Goal: Task Accomplishment & Management: Manage account settings

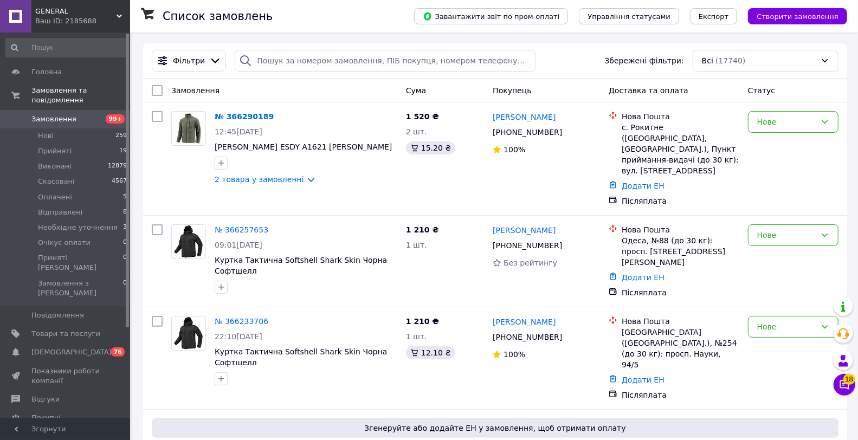
click at [89, 116] on link "Замовлення 99+" at bounding box center [66, 119] width 133 height 18
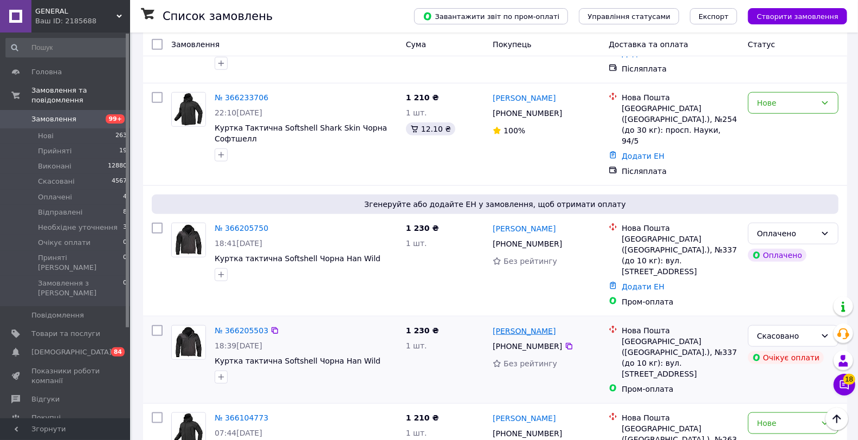
scroll to position [642, 0]
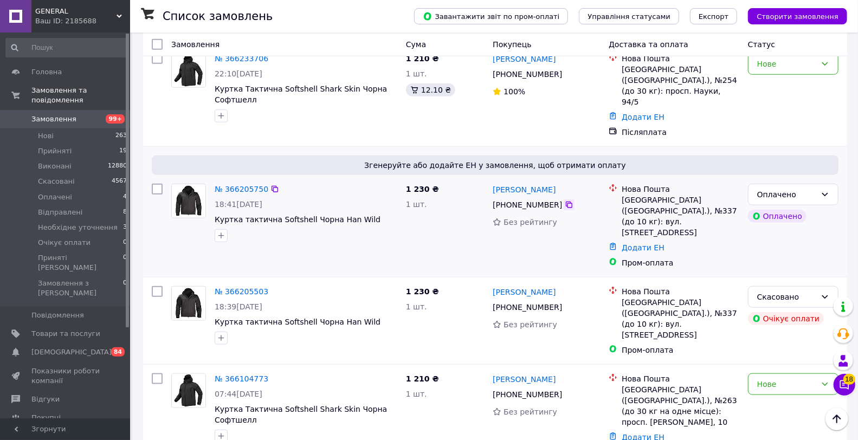
click at [566, 202] on icon at bounding box center [569, 205] width 7 height 7
click at [645, 243] on link "Додати ЕН" at bounding box center [642, 247] width 43 height 9
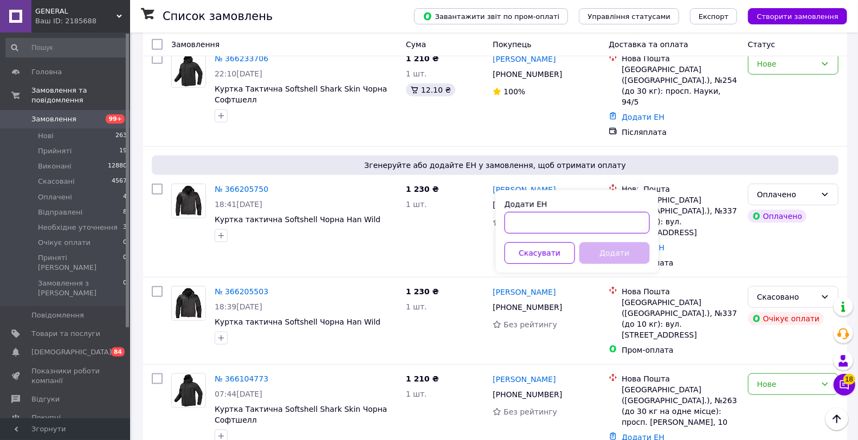
click at [589, 228] on input "Додати ЕН" at bounding box center [576, 223] width 145 height 22
paste input "20451269001107"
type input "20451269001107"
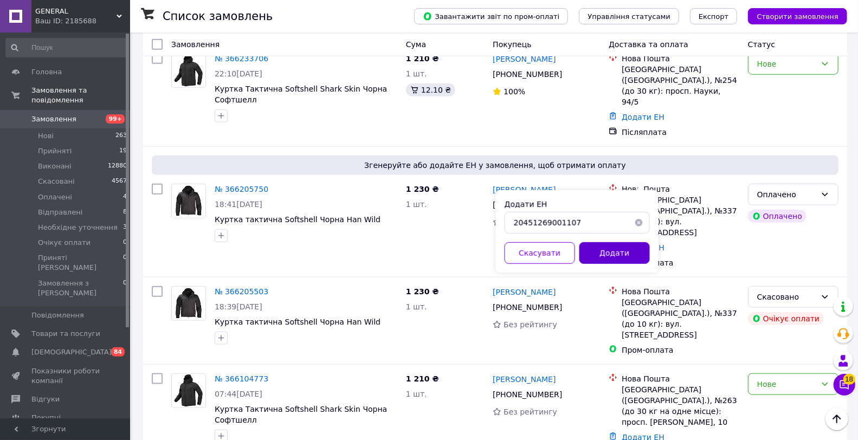
click at [602, 256] on button "Додати" at bounding box center [614, 253] width 70 height 22
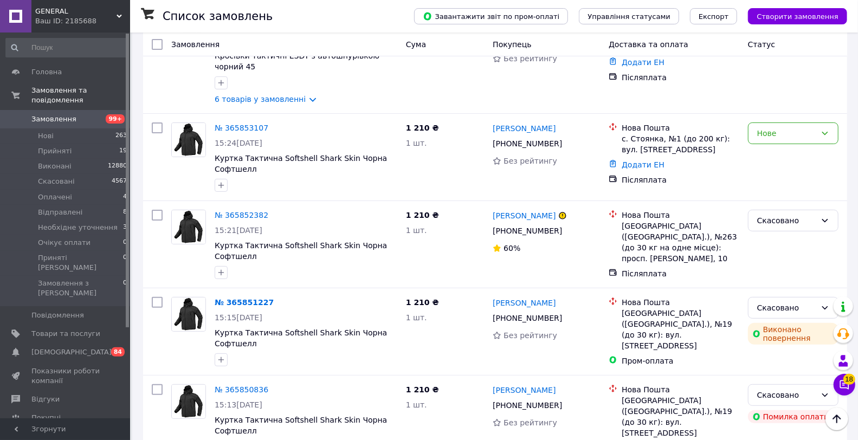
scroll to position [2729, 0]
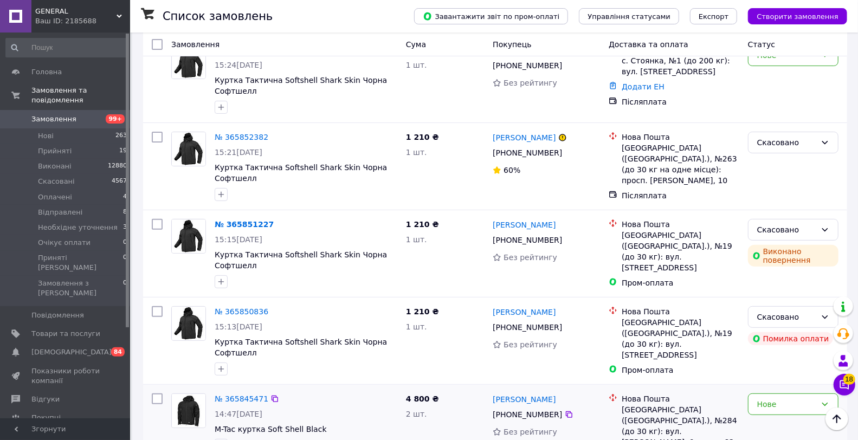
click at [279, 437] on div at bounding box center [305, 445] width 187 height 17
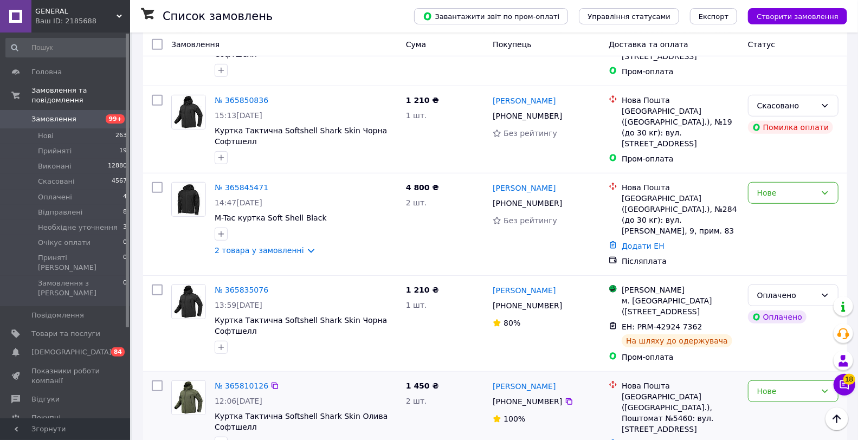
scroll to position [2970, 0]
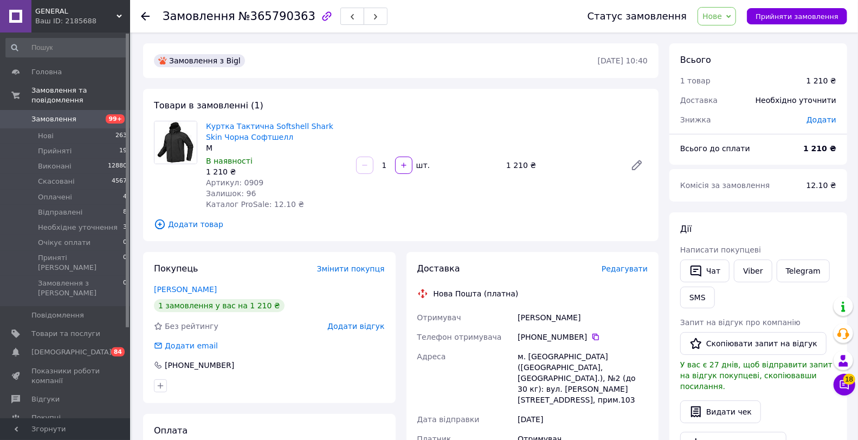
click at [722, 16] on span "Нове" at bounding box center [712, 16] width 20 height 9
click at [727, 53] on li "Виконано" at bounding box center [748, 54] width 101 height 16
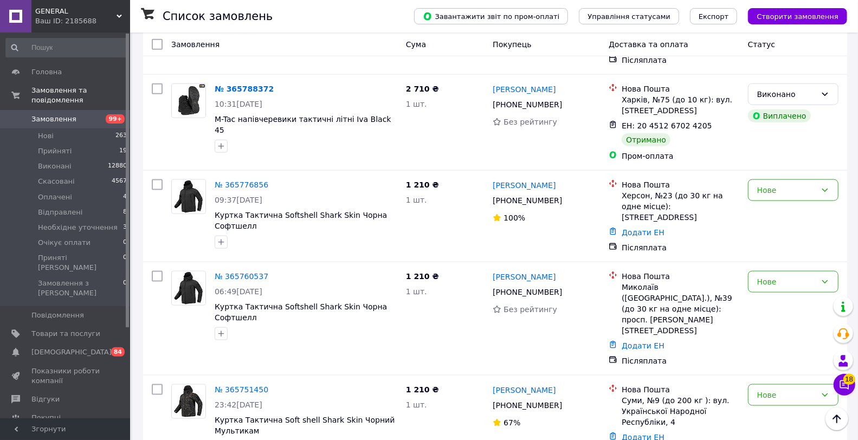
scroll to position [3451, 0]
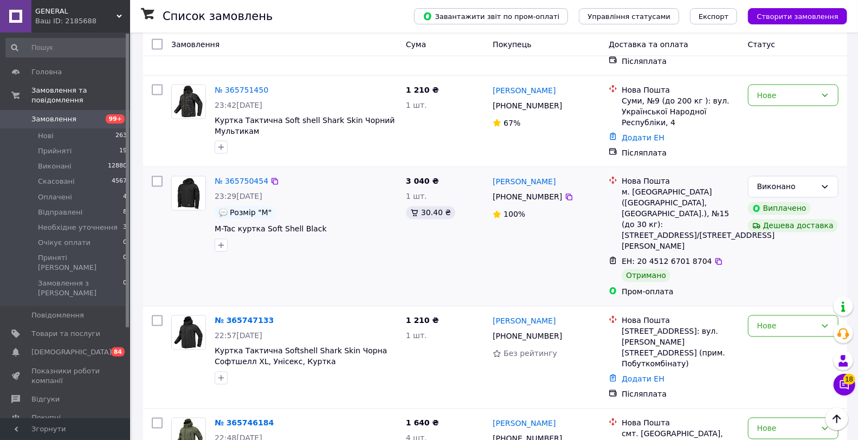
scroll to position [3692, 0]
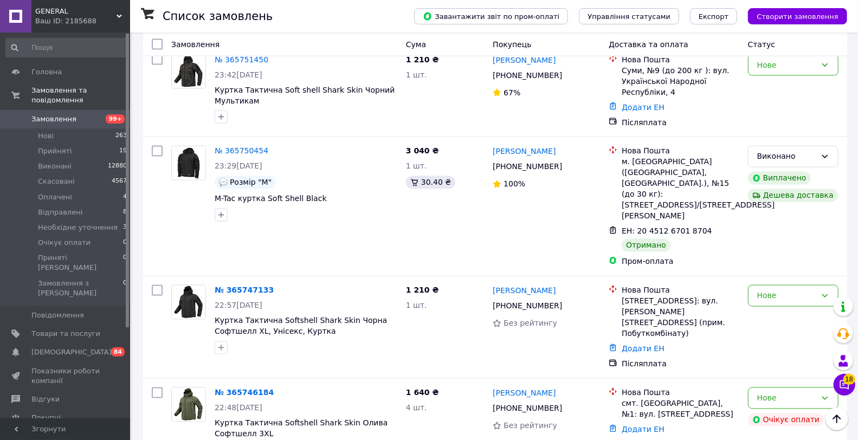
scroll to position [3612, 0]
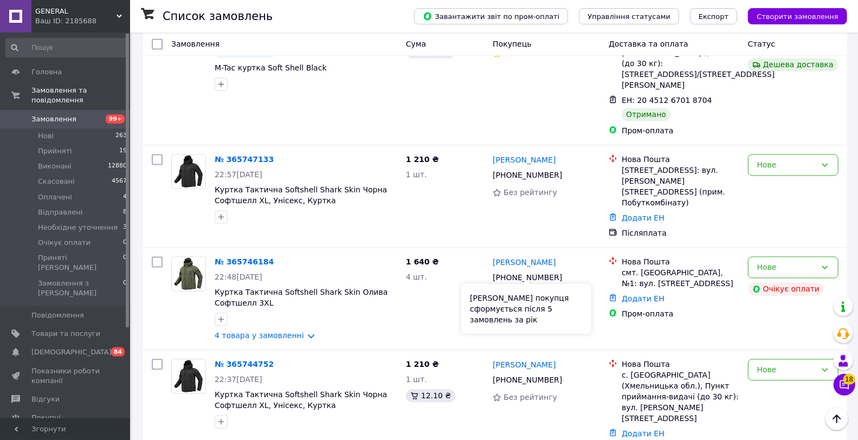
scroll to position [3933, 0]
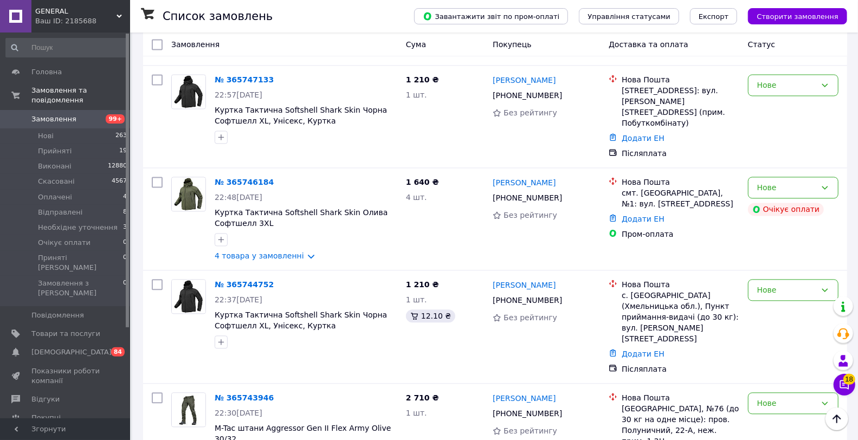
click at [777, 292] on li "Виконано" at bounding box center [792, 298] width 89 height 20
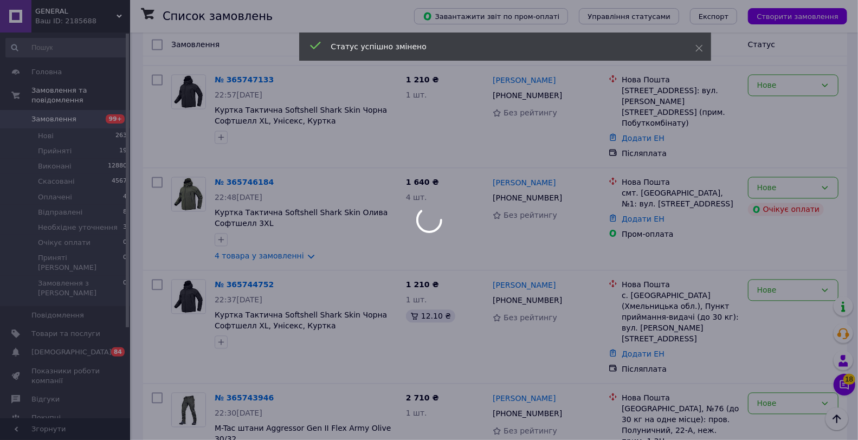
click at [585, 366] on div at bounding box center [429, 220] width 858 height 440
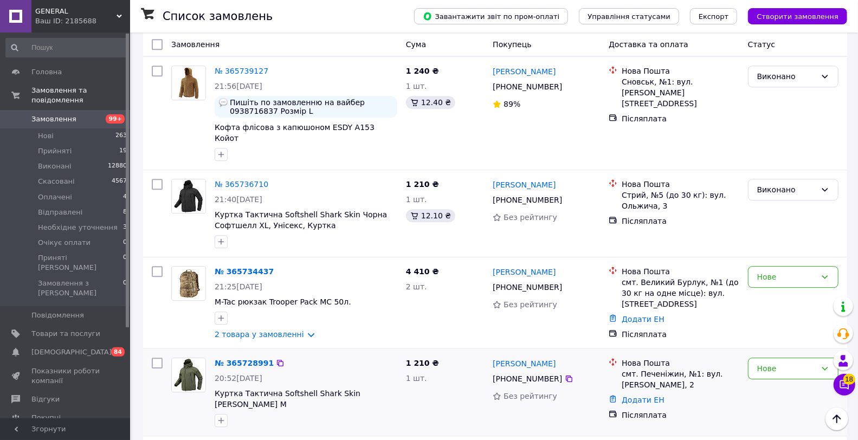
scroll to position [4495, 0]
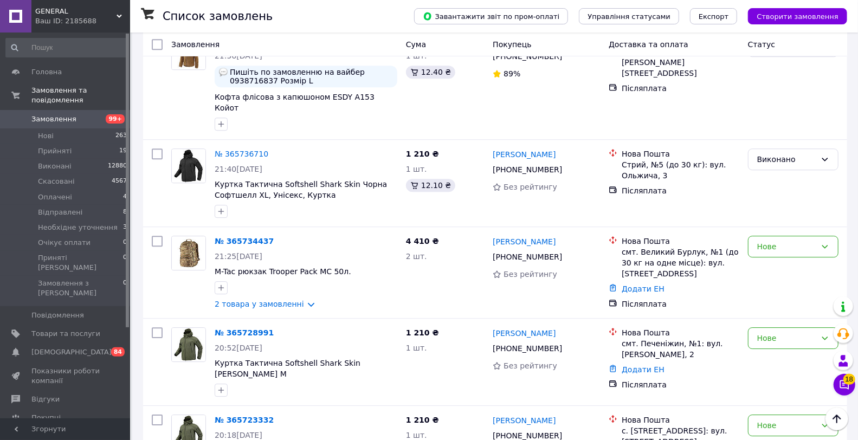
click at [801, 287] on li "Виконано" at bounding box center [792, 283] width 89 height 20
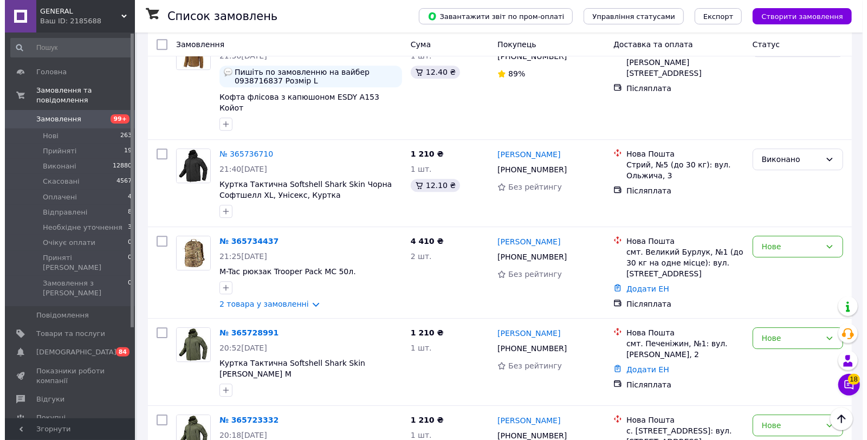
scroll to position [4575, 0]
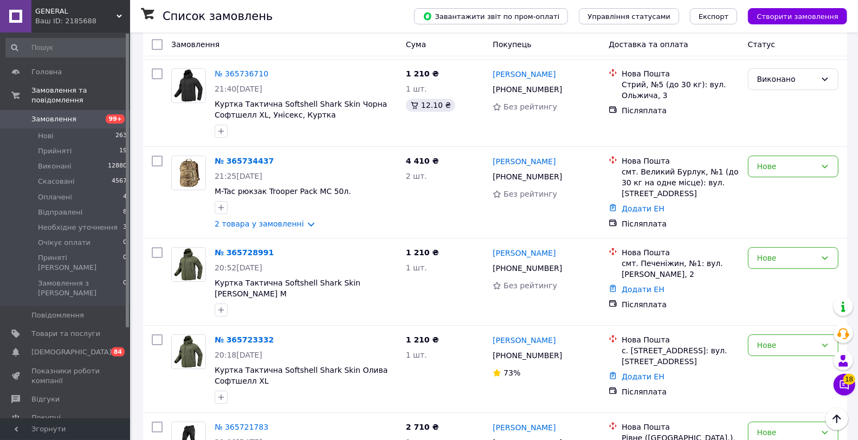
click at [788, 262] on li "Виконано" at bounding box center [792, 257] width 89 height 20
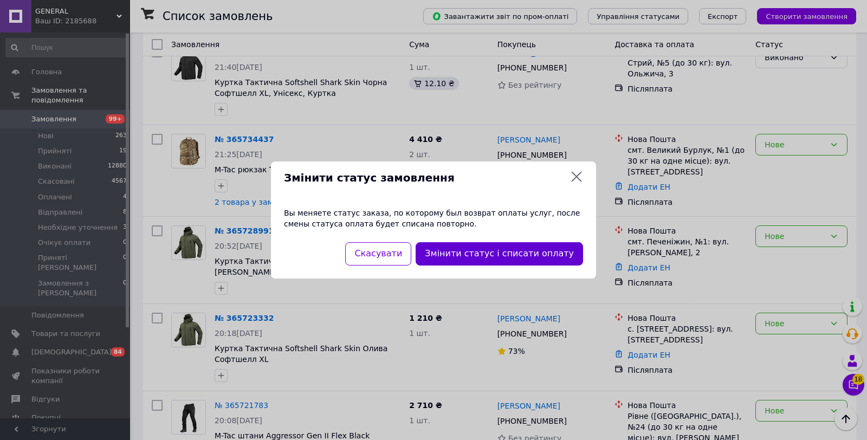
click at [560, 250] on button "Змінити статус і списати оплату" at bounding box center [499, 253] width 167 height 23
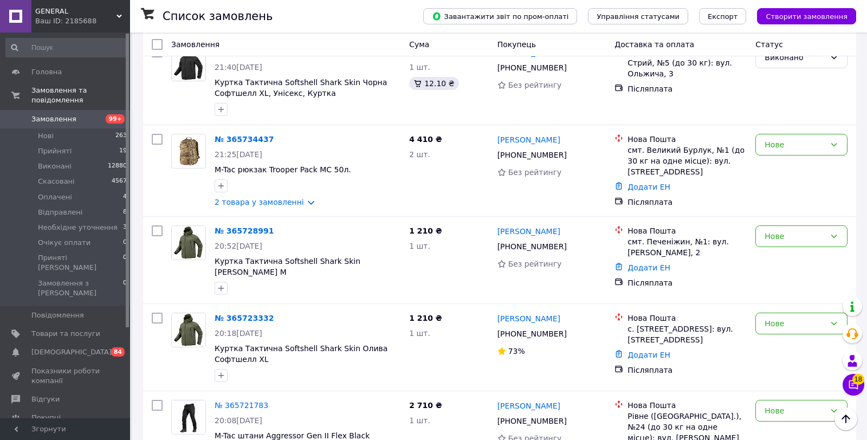
drag, startPoint x: 584, startPoint y: 302, endPoint x: 575, endPoint y: 273, distance: 30.9
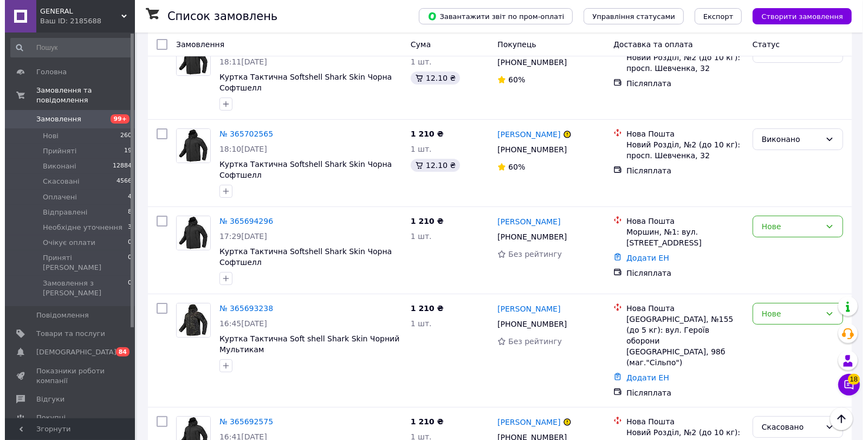
scroll to position [5217, 0]
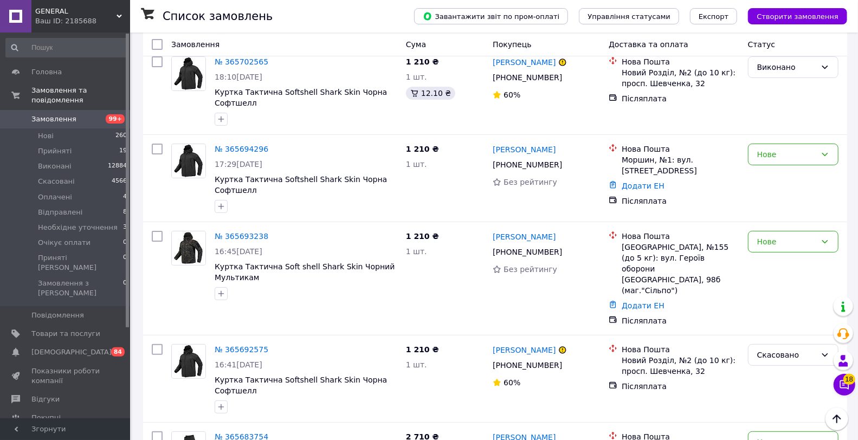
click at [786, 251] on li "Виконано" at bounding box center [792, 259] width 89 height 20
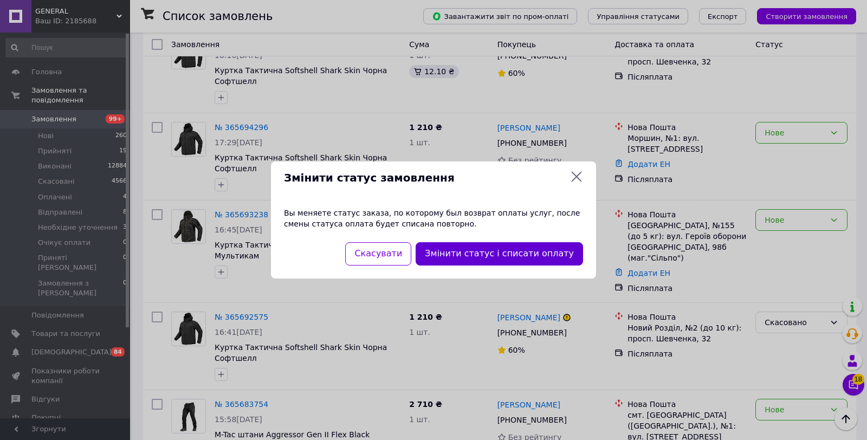
click at [563, 253] on button "Змінити статус і списати оплату" at bounding box center [499, 253] width 167 height 23
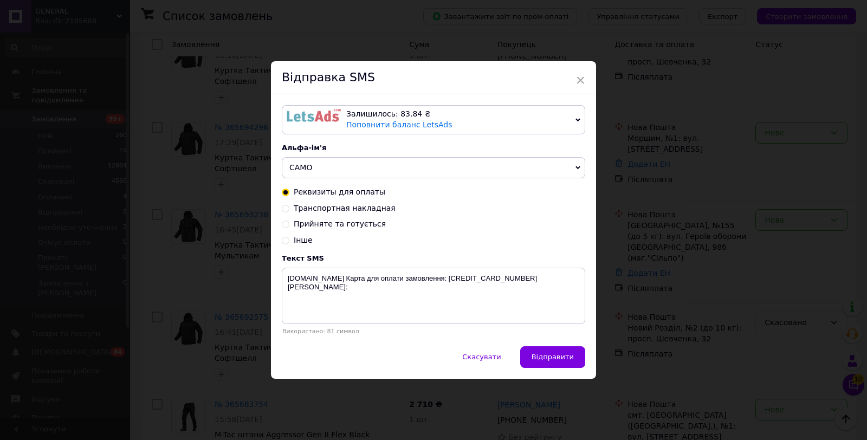
click at [501, 346] on div "Залишилось: 83.84 ₴ Поповнити баланс LetsAds Підключити SMSClub Альфа-ім'я CAMO…" at bounding box center [433, 219] width 325 height 251
click at [494, 355] on span "Скасувати" at bounding box center [481, 357] width 38 height 8
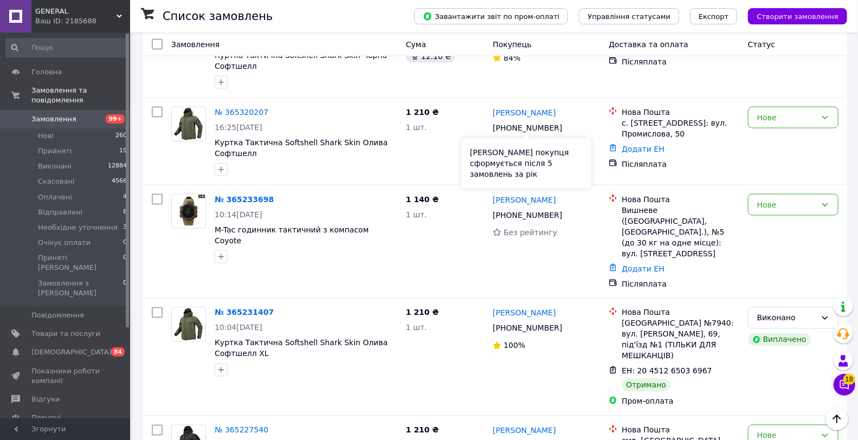
scroll to position [8731, 0]
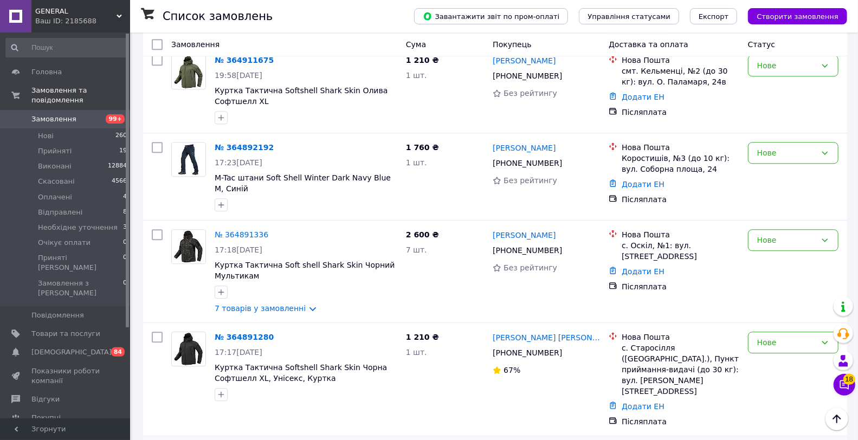
scroll to position [1605, 0]
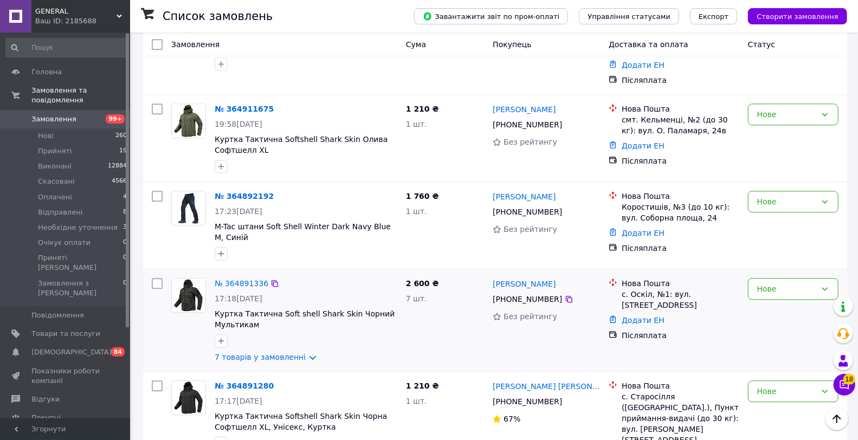
click at [283, 274] on div "№ 364891336 17:18[DATE] Куртка Тактична Soft shell Shark Skin Чорний Мультикам …" at bounding box center [305, 320] width 191 height 93
click at [280, 353] on link "7 товарів у замовленні" at bounding box center [260, 357] width 91 height 9
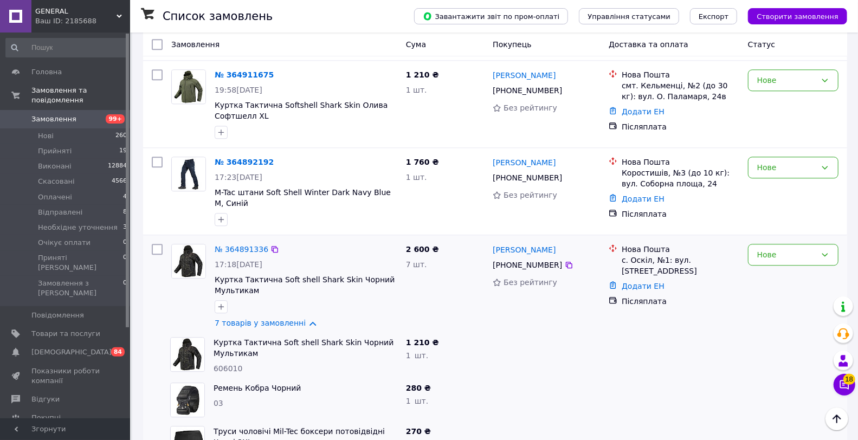
drag, startPoint x: 471, startPoint y: 271, endPoint x: 476, endPoint y: 191, distance: 80.3
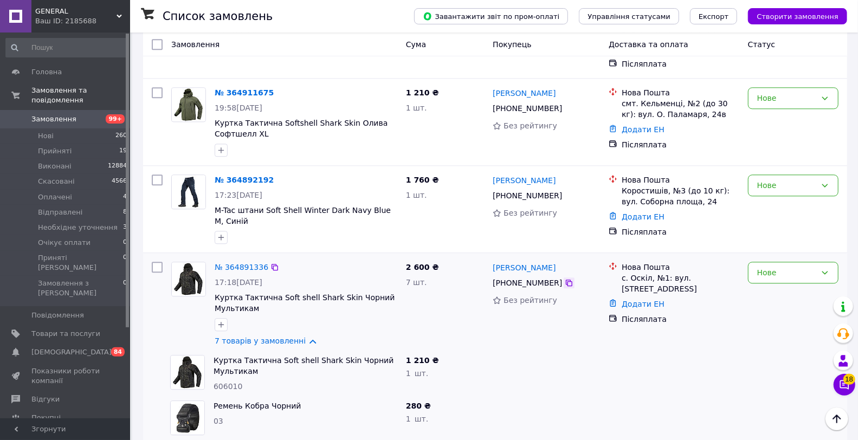
click at [565, 278] on icon at bounding box center [569, 282] width 9 height 9
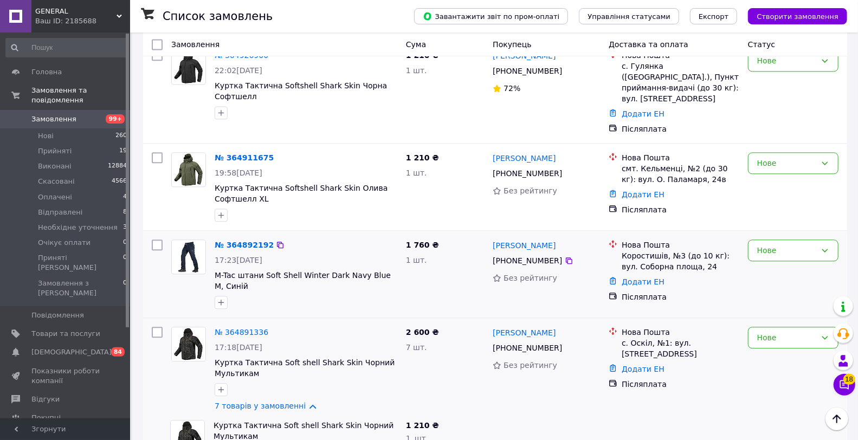
scroll to position [1541, 0]
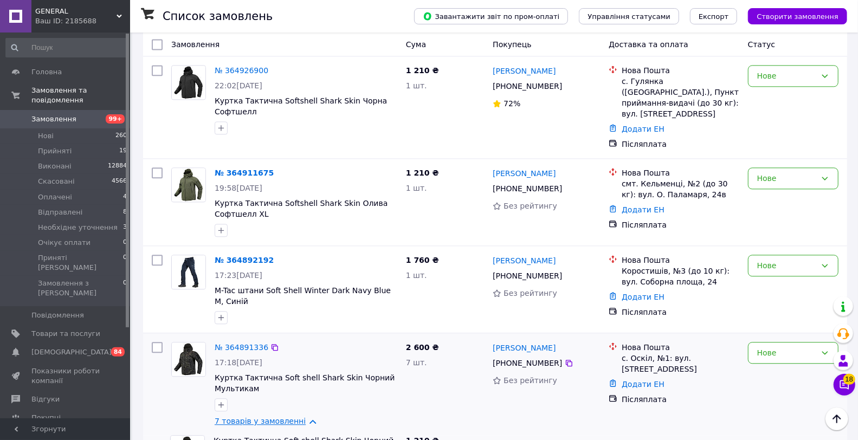
click at [236, 417] on link "7 товарів у замовленні" at bounding box center [260, 421] width 91 height 9
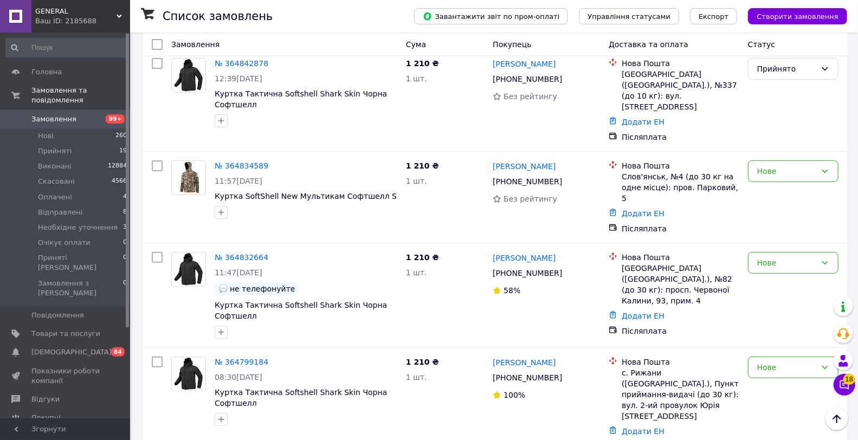
scroll to position [2745, 0]
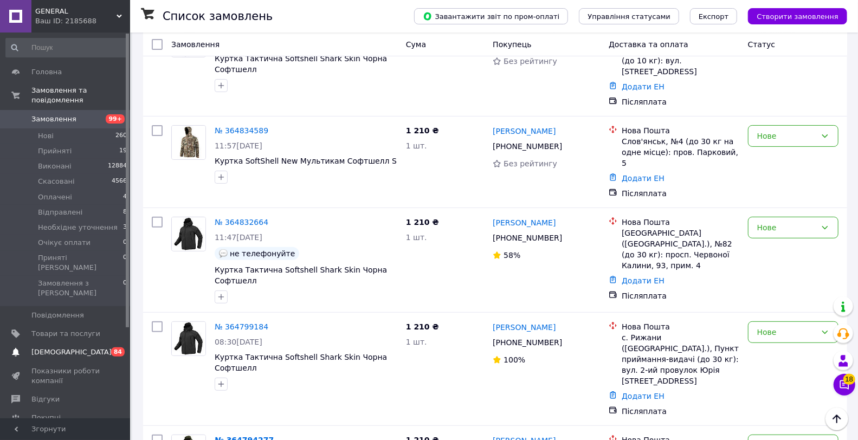
click at [90, 343] on link "[DEMOGRAPHIC_DATA] 0 84" at bounding box center [66, 352] width 133 height 18
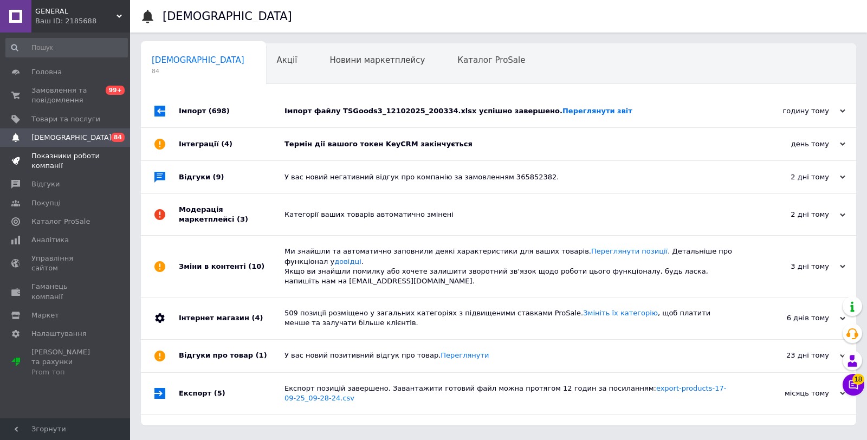
click at [83, 162] on span "Показники роботи компанії" at bounding box center [65, 161] width 69 height 20
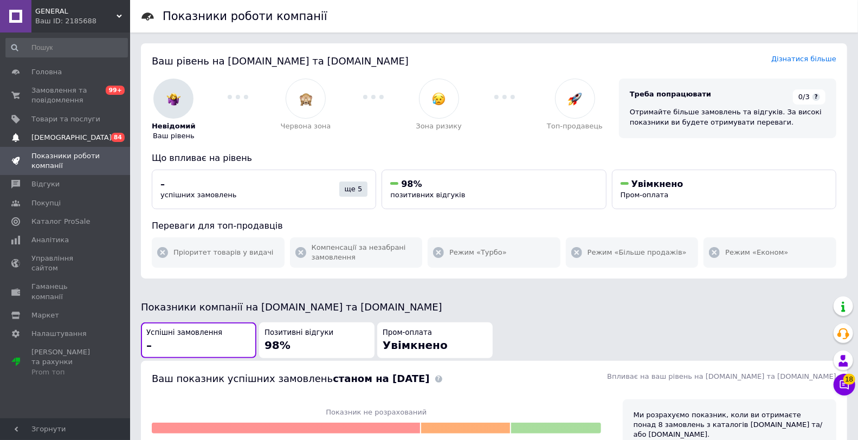
click at [94, 128] on link "[DEMOGRAPHIC_DATA] 0 84" at bounding box center [66, 137] width 133 height 18
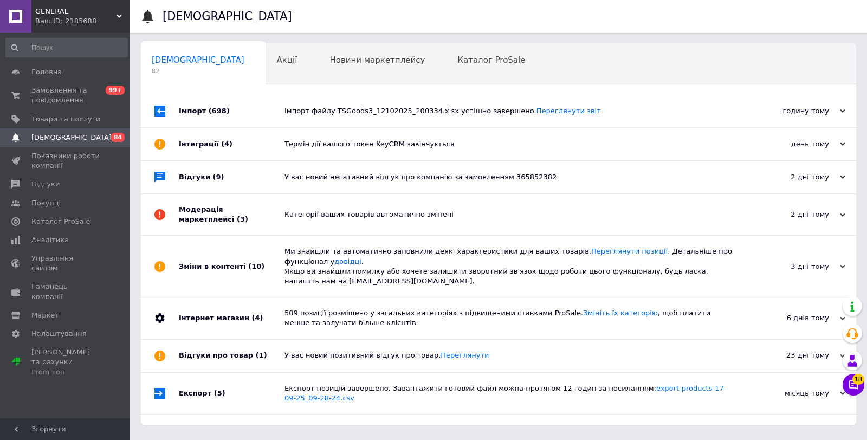
click at [289, 143] on div "Термін дії вашого токен KeyCRM закінчується" at bounding box center [510, 144] width 452 height 10
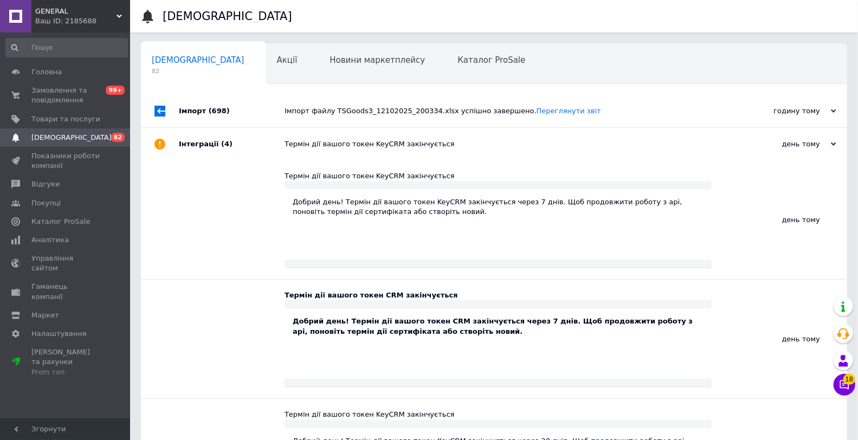
click at [289, 143] on div "Термін дії вашого токен KeyCRM закінчується" at bounding box center [505, 144] width 443 height 10
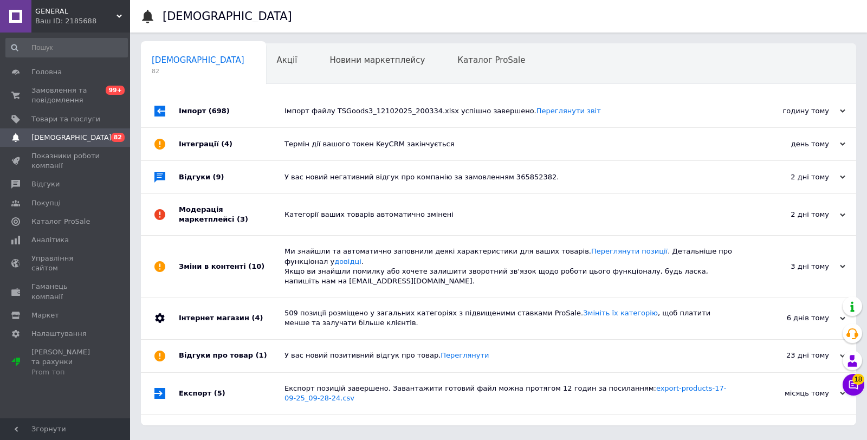
click at [313, 120] on div "Імпорт файлу TSGoods3_12102025_200334.xlsx успішно завершено. Переглянути звіт" at bounding box center [510, 111] width 452 height 33
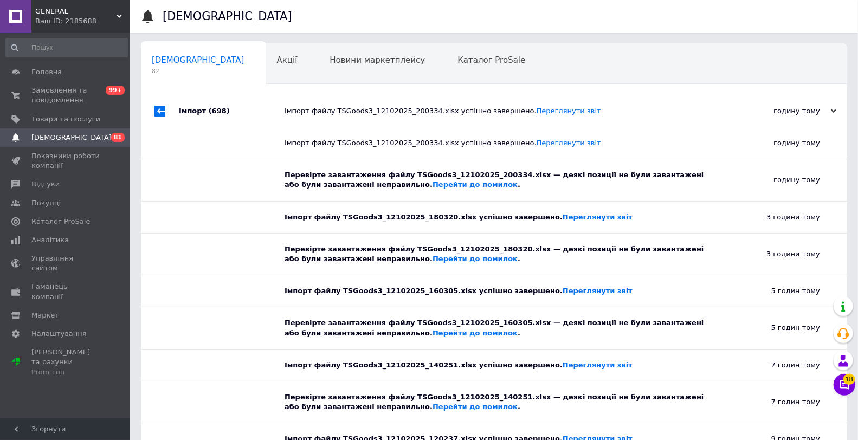
click at [313, 120] on div "Імпорт файлу TSGoods3_12102025_200334.xlsx успішно завершено. Переглянути звіт" at bounding box center [505, 111] width 443 height 33
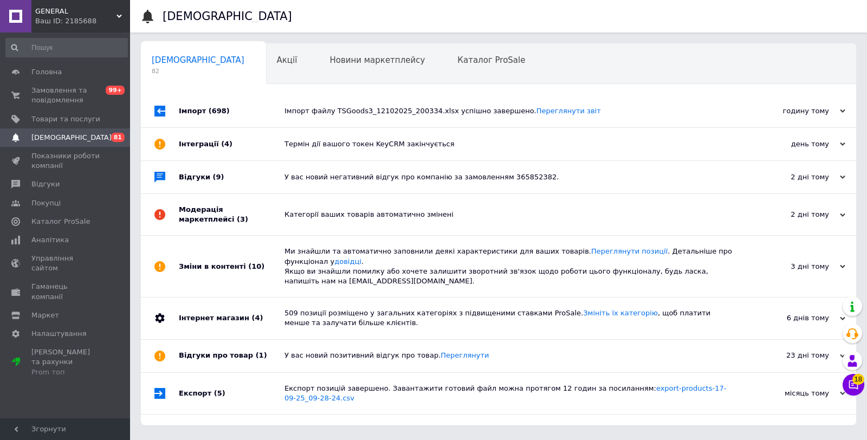
click at [133, 93] on div "Сповіщення Сповіщення 82 Акції 0 Новини маркетплейсу 0 Каталог ProSale 0 Навчан…" at bounding box center [498, 218] width 737 height 436
click at [99, 97] on span "Замовлення та повідомлення" at bounding box center [65, 96] width 69 height 20
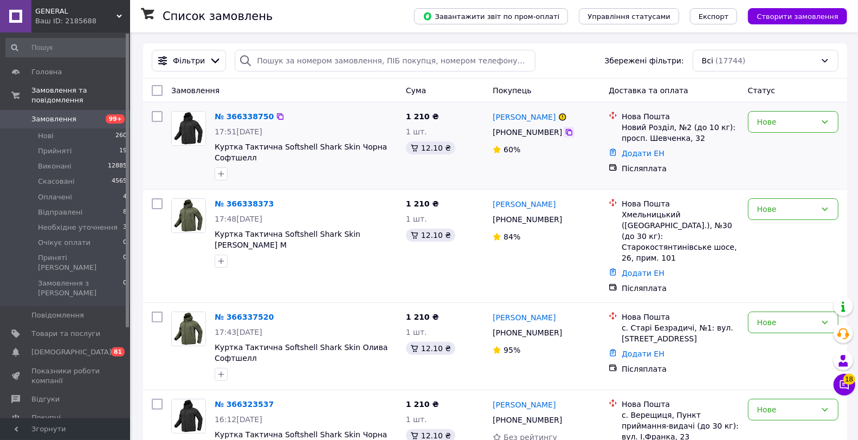
click at [565, 133] on icon at bounding box center [569, 132] width 9 height 9
